Goal: Entertainment & Leisure: Consume media (video, audio)

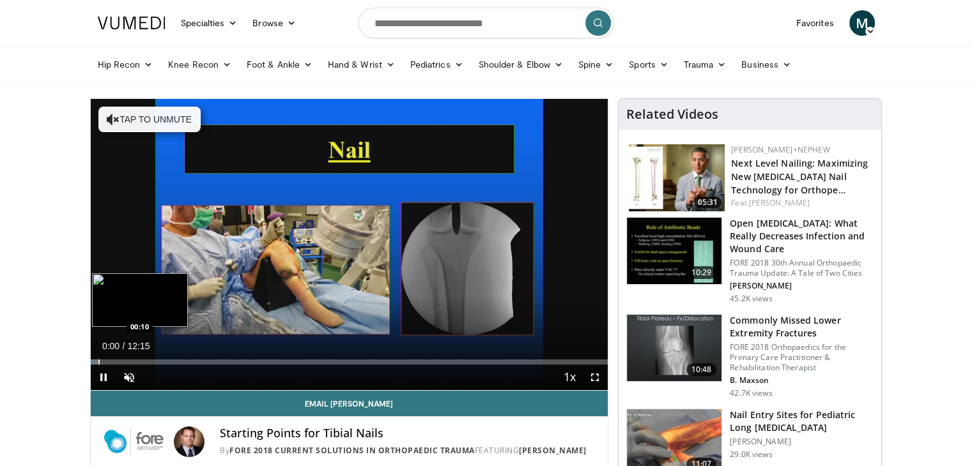
click at [98, 361] on div "Progress Bar" at bounding box center [98, 362] width 1 height 5
click at [105, 362] on div "Progress Bar" at bounding box center [105, 362] width 1 height 5
click at [116, 363] on div "Progress Bar" at bounding box center [116, 362] width 1 height 5
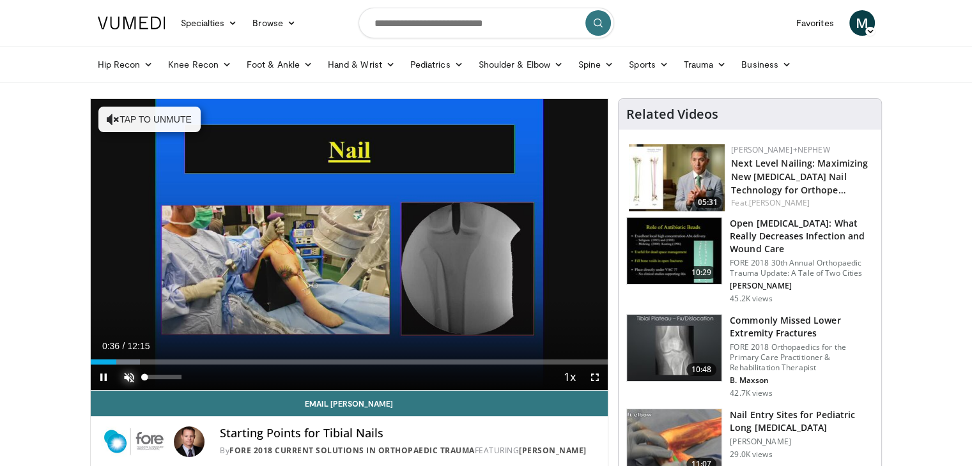
click at [128, 365] on video-js "**********" at bounding box center [350, 245] width 518 height 292
click at [137, 361] on div "Progress Bar" at bounding box center [137, 362] width 1 height 5
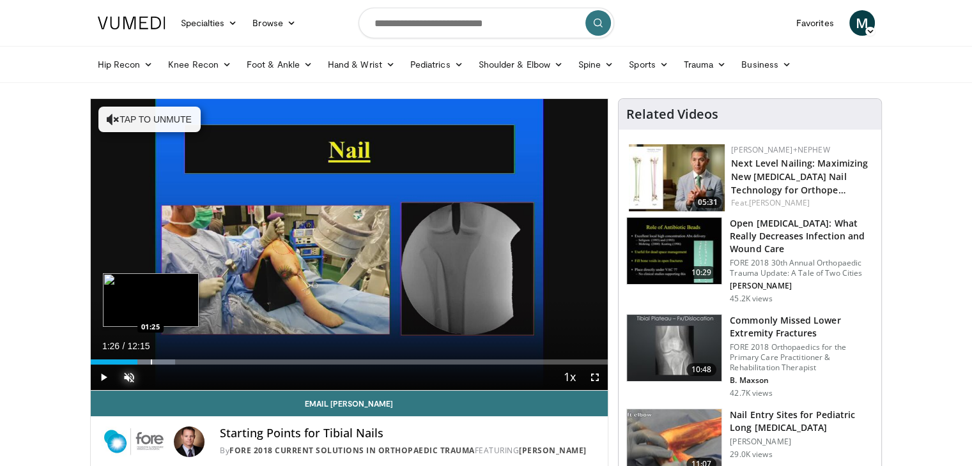
click at [151, 363] on div "Progress Bar" at bounding box center [151, 362] width 1 height 5
click at [173, 364] on div "Progress Bar" at bounding box center [173, 362] width 1 height 5
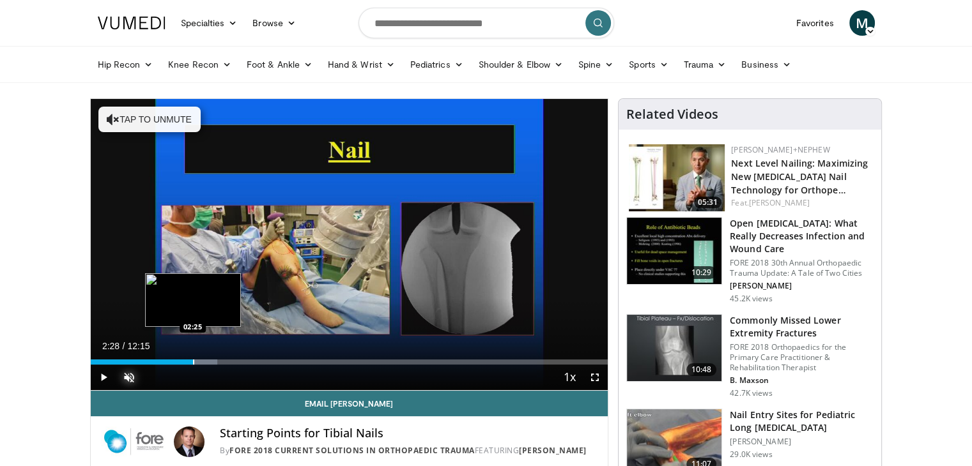
click at [194, 361] on div "Loaded : 24.48% 02:28 02:25" at bounding box center [350, 362] width 518 height 5
click at [208, 361] on div "Progress Bar" at bounding box center [208, 362] width 1 height 5
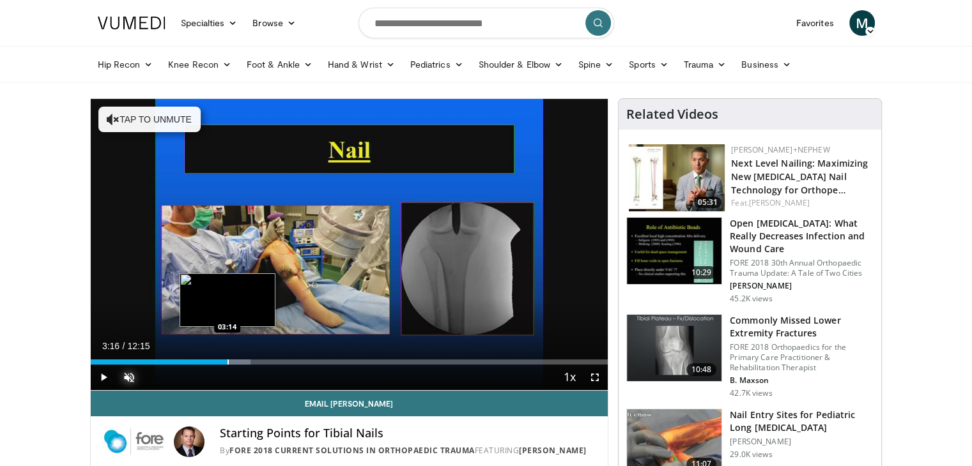
click at [228, 364] on div "Progress Bar" at bounding box center [218, 362] width 63 height 5
click at [254, 364] on div "Progress Bar" at bounding box center [254, 362] width 1 height 5
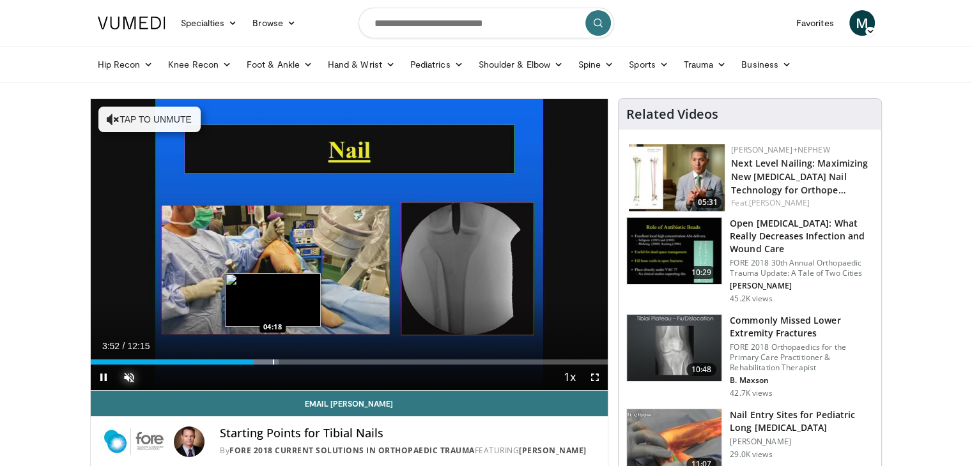
click at [273, 364] on div "Progress Bar" at bounding box center [273, 362] width 1 height 5
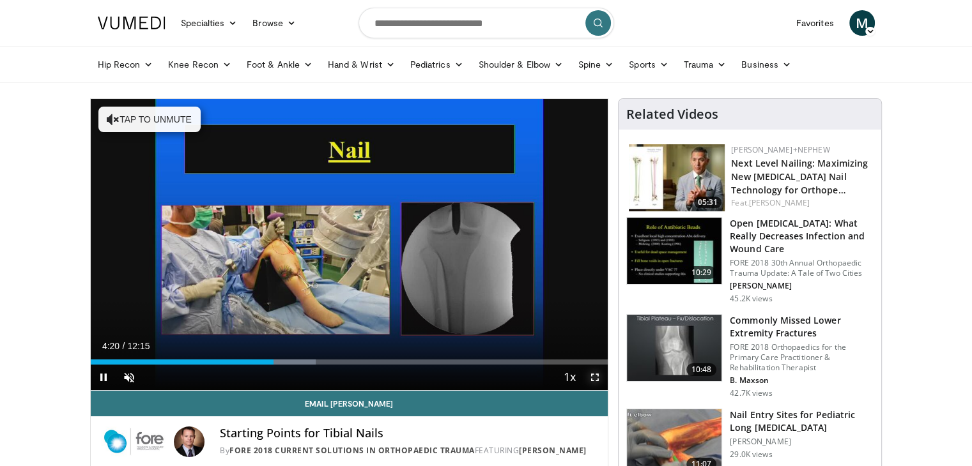
click at [599, 379] on span "Video Player" at bounding box center [595, 378] width 26 height 26
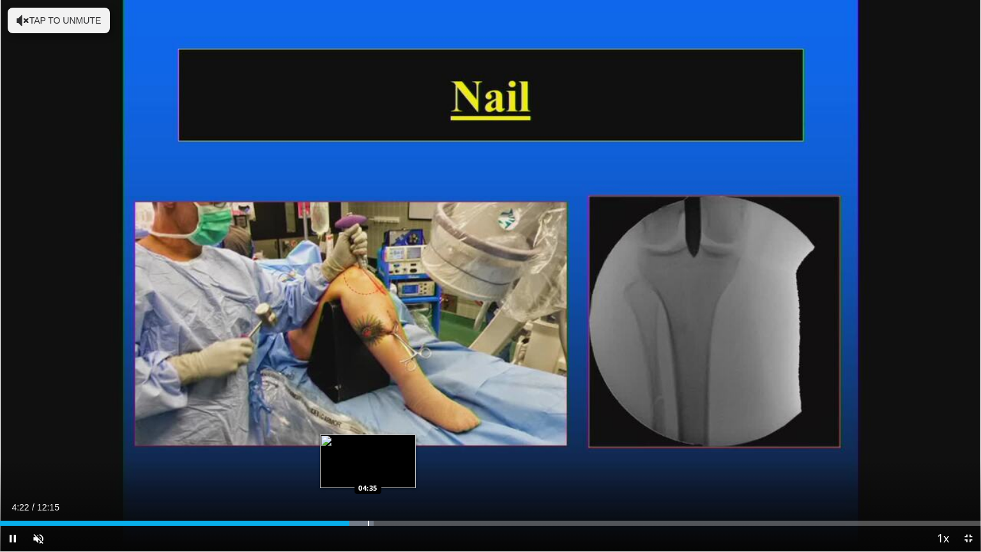
click at [368, 466] on div "Progress Bar" at bounding box center [368, 523] width 1 height 5
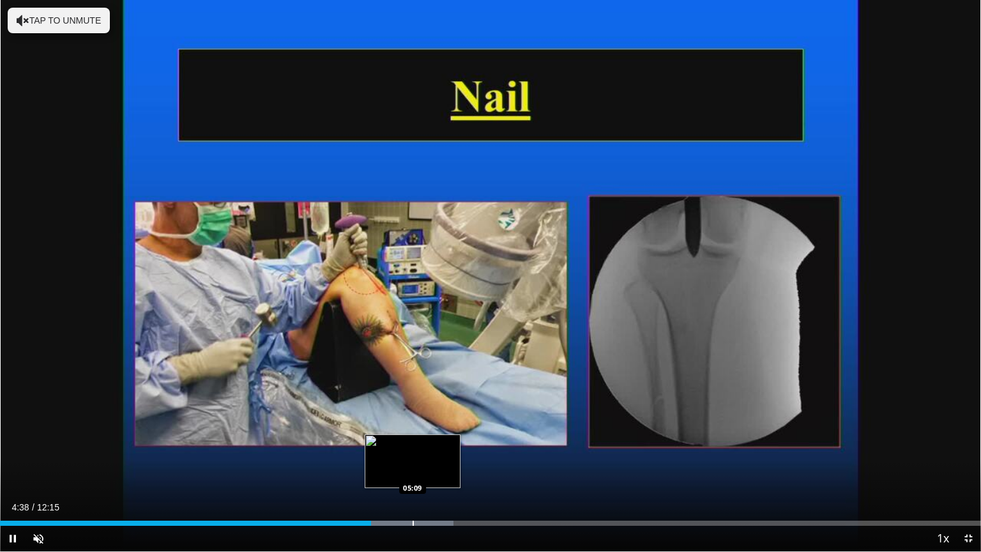
click at [413, 466] on div "Progress Bar" at bounding box center [413, 523] width 1 height 5
click at [433, 466] on div "Progress Bar" at bounding box center [432, 523] width 1 height 5
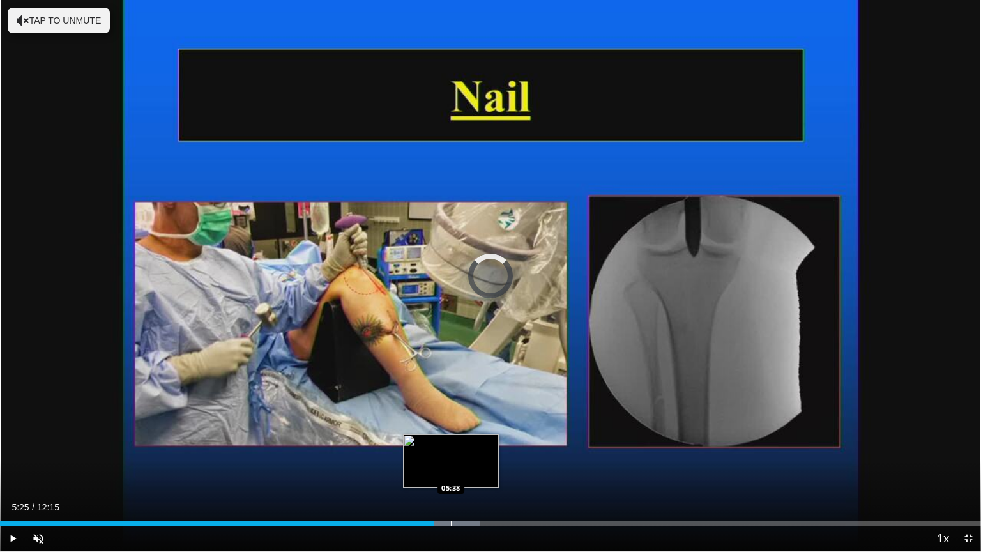
click at [451, 466] on div "Progress Bar" at bounding box center [451, 523] width 1 height 5
click at [470, 466] on div "Progress Bar" at bounding box center [470, 523] width 1 height 5
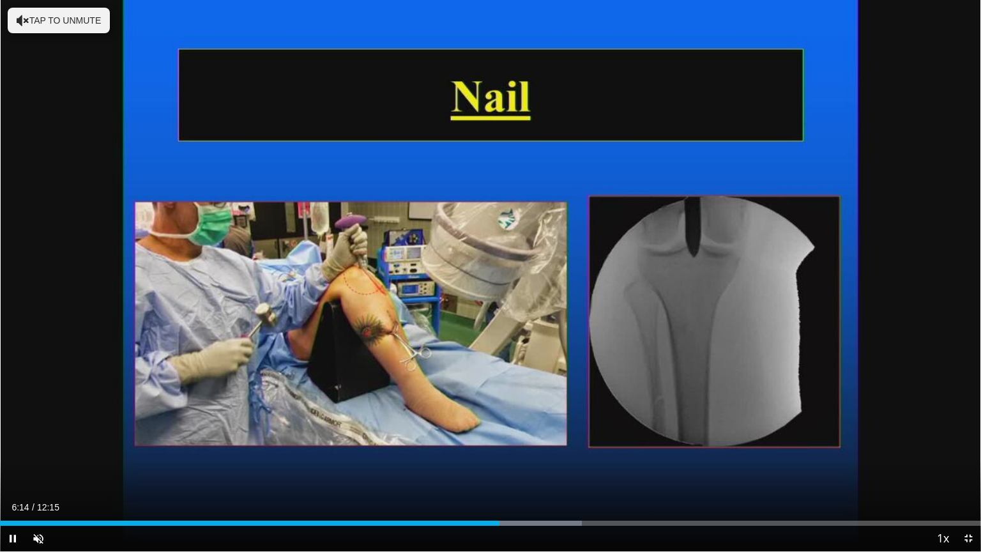
click at [511, 466] on div "Current Time 6:14 / Duration 12:15 Pause Skip Backward Skip Forward Unmute 72% …" at bounding box center [490, 539] width 981 height 26
click at [518, 466] on div "Progress Bar" at bounding box center [518, 523] width 1 height 5
click at [550, 466] on div "Progress Bar" at bounding box center [549, 523] width 1 height 5
click at [585, 466] on div "Loaded : 65.29% 06:58 07:18" at bounding box center [490, 520] width 981 height 12
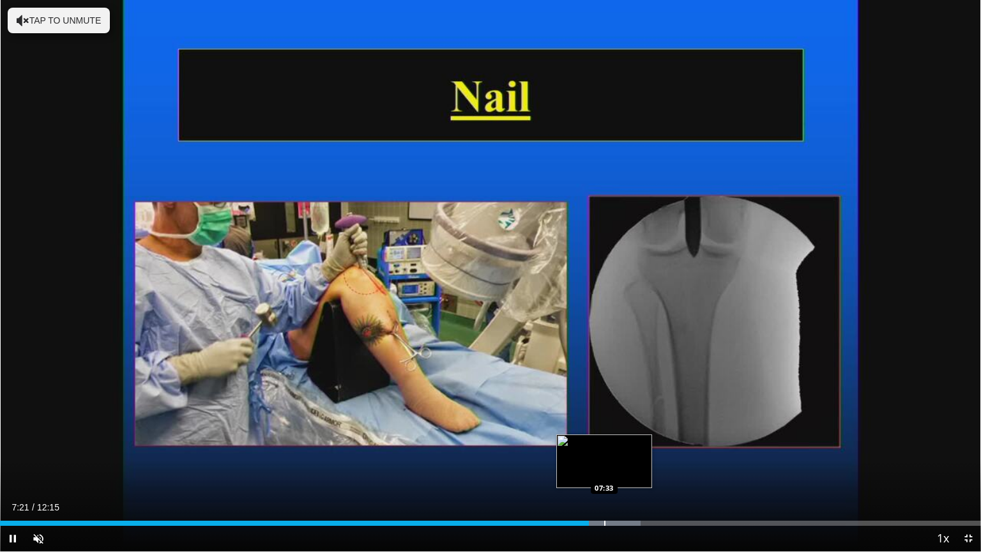
click at [604, 466] on div "Loaded : 65.29% 07:21 07:33" at bounding box center [490, 520] width 981 height 12
click at [636, 466] on div "Progress Bar" at bounding box center [635, 523] width 1 height 5
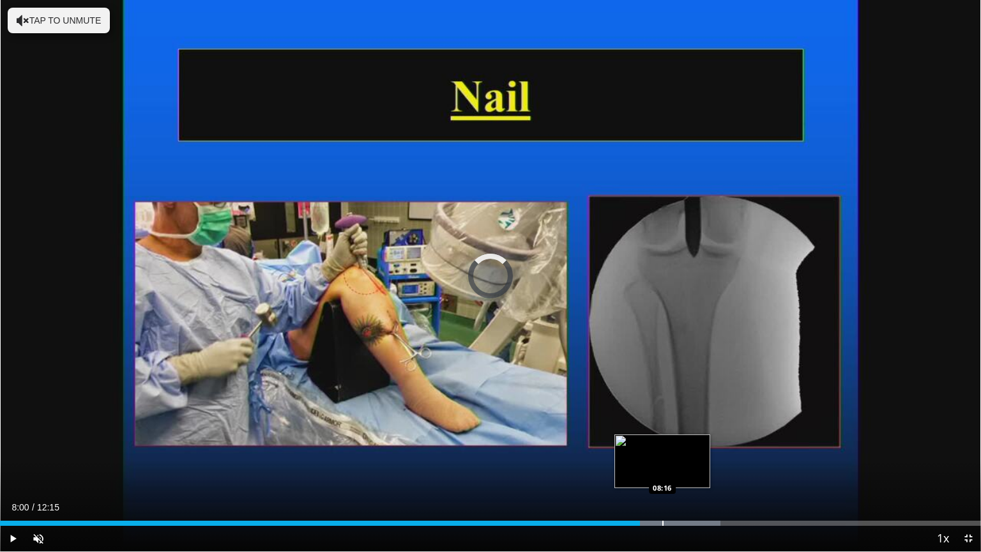
click at [663, 466] on div "Progress Bar" at bounding box center [663, 523] width 1 height 5
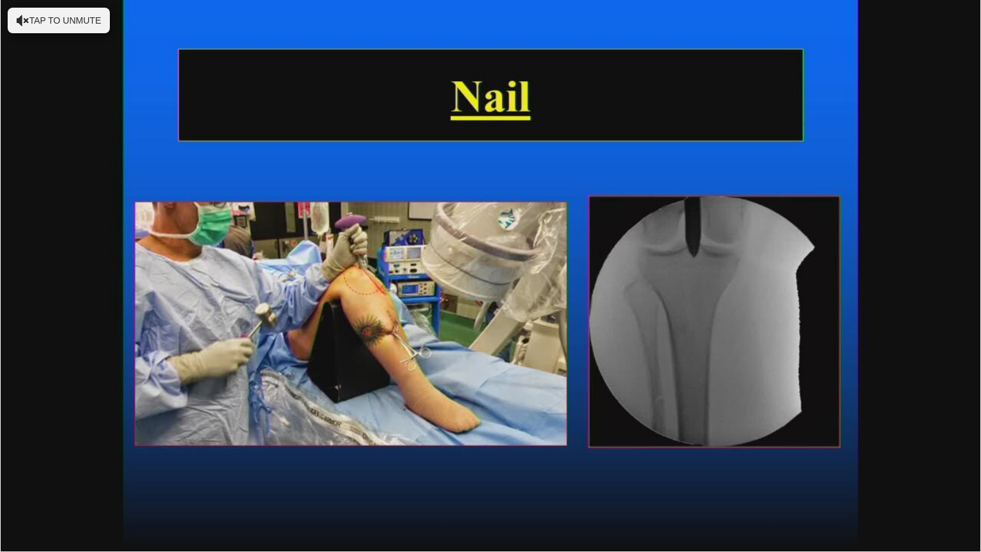
click at [684, 466] on video-js "**********" at bounding box center [490, 276] width 981 height 552
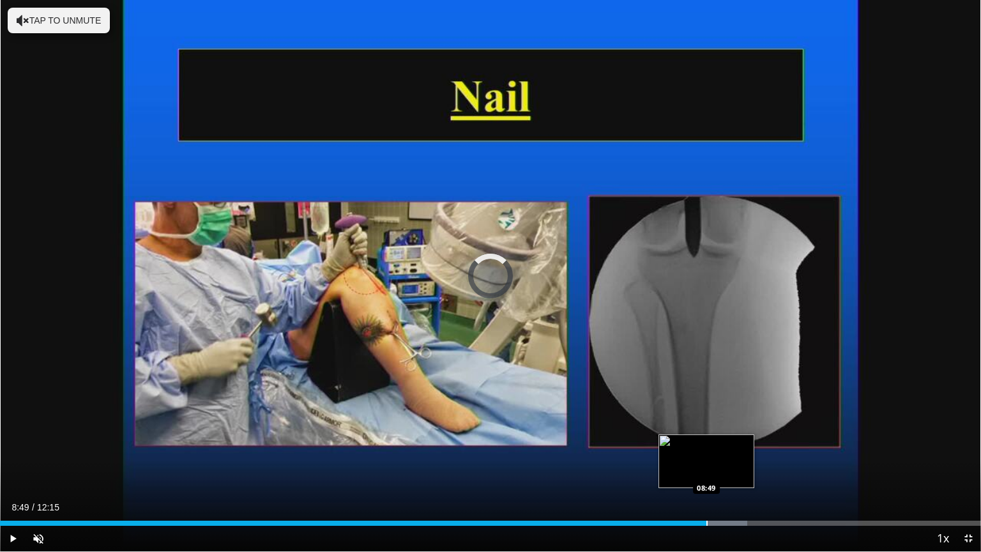
click at [706, 466] on div "Loaded : 76.17% 08:19 08:49" at bounding box center [490, 520] width 981 height 12
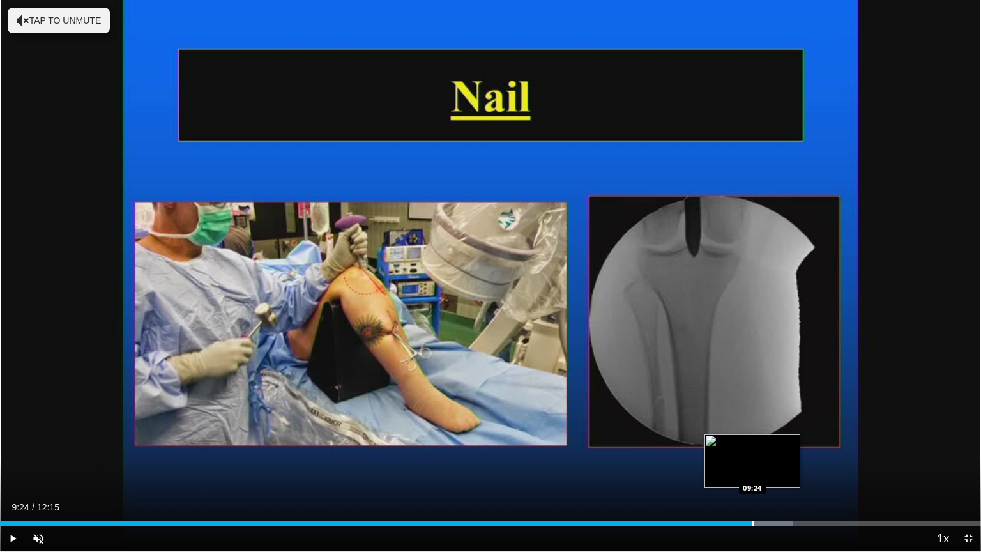
click at [753, 466] on div "Progress Bar" at bounding box center [753, 523] width 1 height 5
click at [779, 466] on div "Progress Bar" at bounding box center [779, 523] width 1 height 5
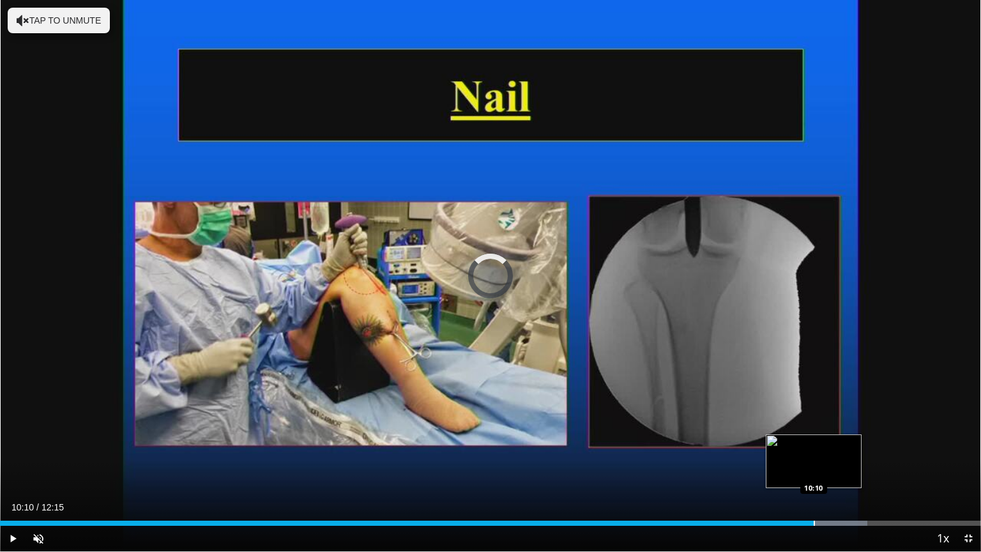
click at [814, 466] on div "Progress Bar" at bounding box center [814, 523] width 1 height 5
click at [840, 466] on div "Progress Bar" at bounding box center [840, 523] width 1 height 5
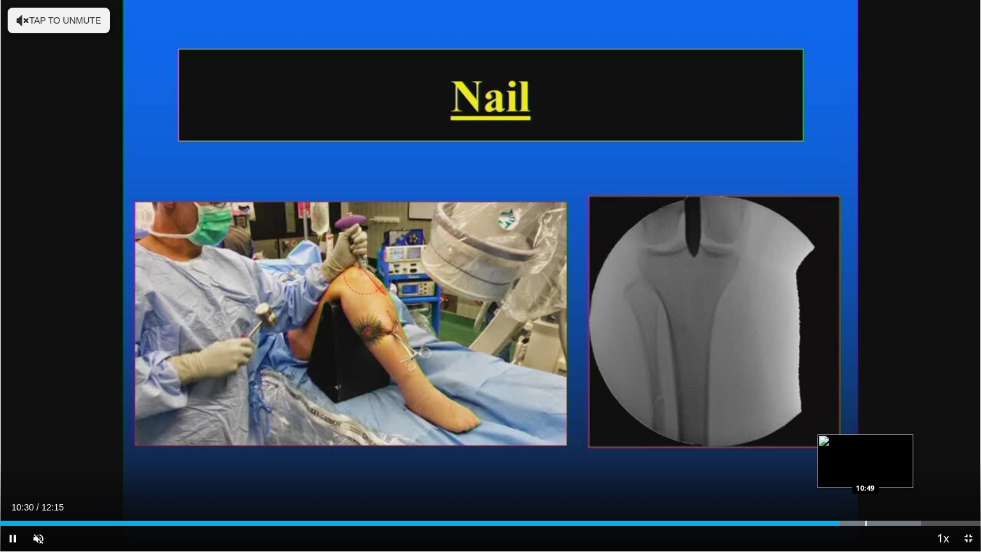
click at [866, 466] on div "Progress Bar" at bounding box center [866, 523] width 1 height 5
click at [893, 466] on div "Progress Bar" at bounding box center [893, 523] width 1 height 5
click at [909, 466] on div "Progress Bar" at bounding box center [909, 523] width 1 height 5
click at [971, 466] on span "Video Player" at bounding box center [969, 539] width 26 height 26
